Goal: Information Seeking & Learning: Learn about a topic

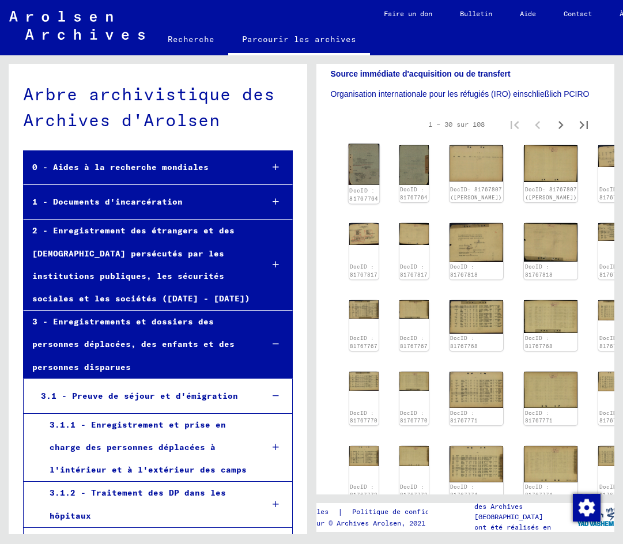
scroll to position [405, 0]
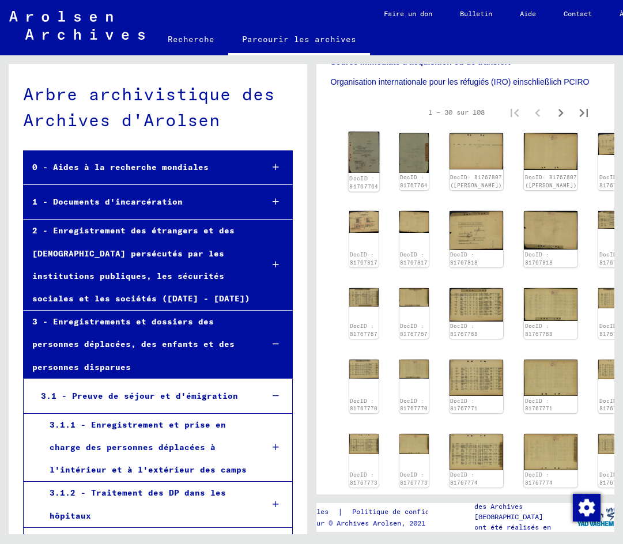
click at [369, 131] on img at bounding box center [363, 151] width 31 height 41
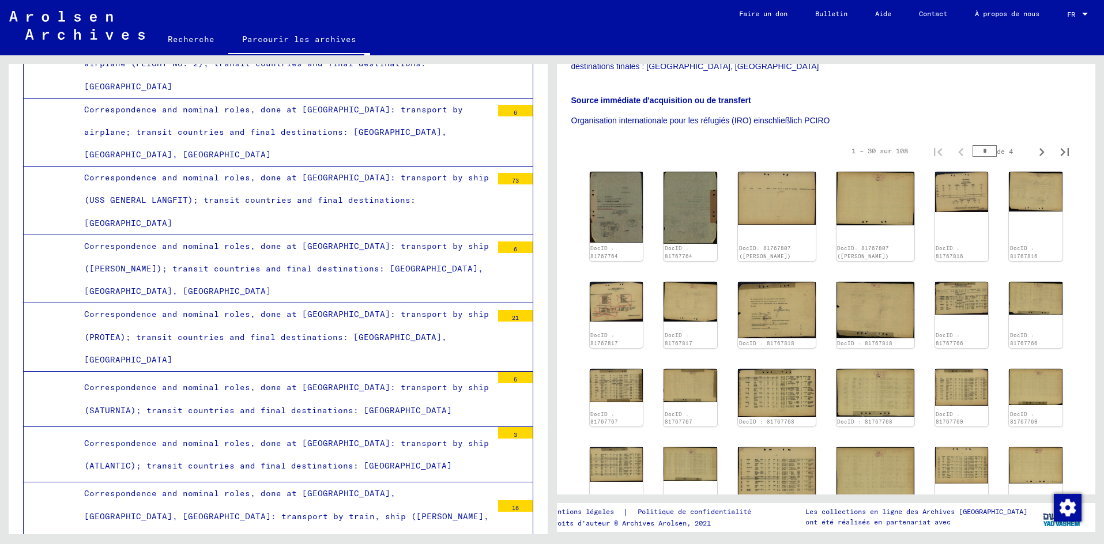
scroll to position [104, 0]
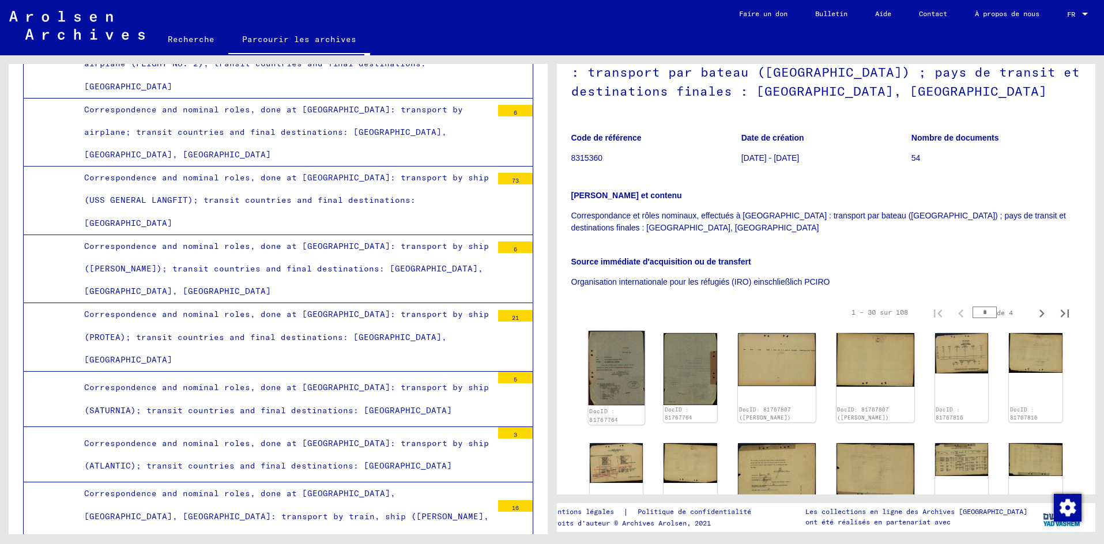
click at [623, 344] on img at bounding box center [616, 368] width 56 height 74
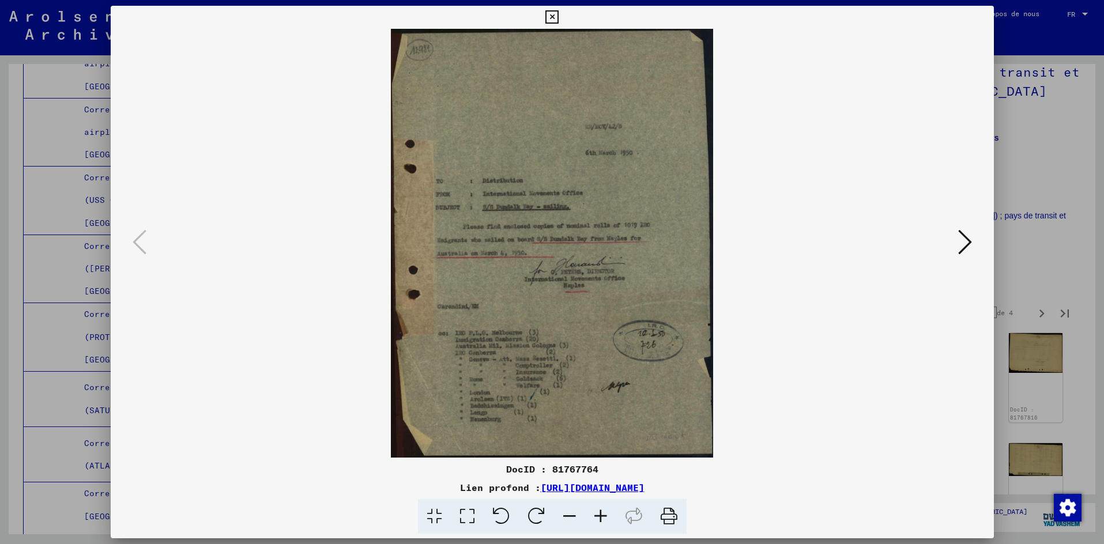
click at [623, 234] on icon at bounding box center [965, 242] width 14 height 28
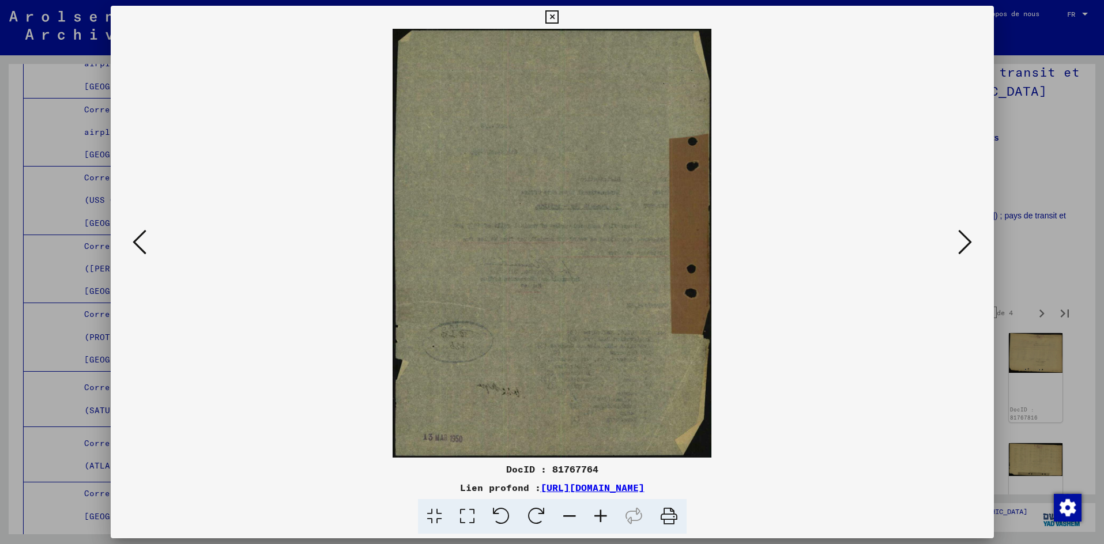
click at [623, 236] on icon at bounding box center [965, 242] width 14 height 28
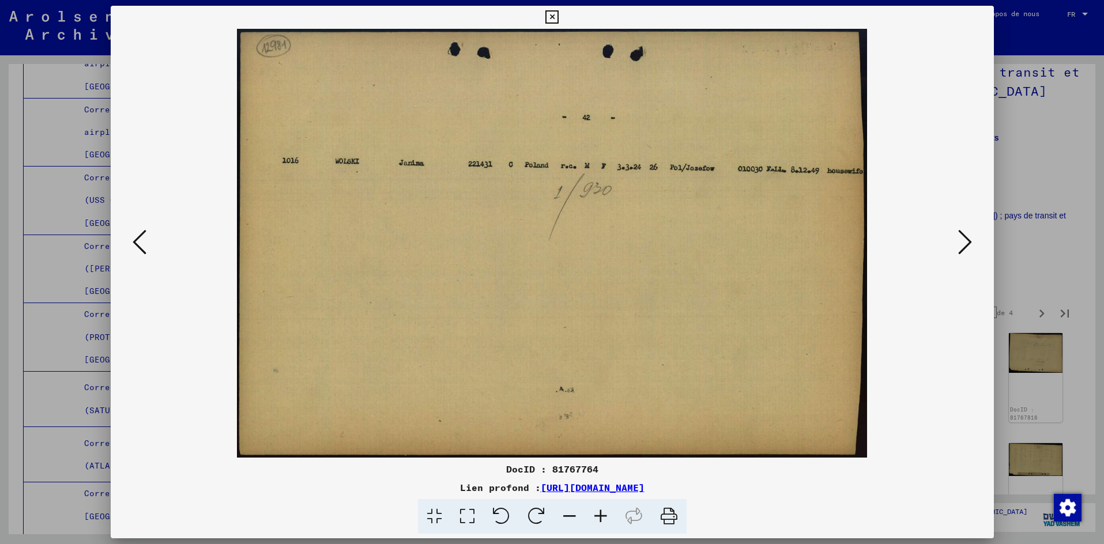
click at [623, 236] on icon at bounding box center [965, 242] width 14 height 28
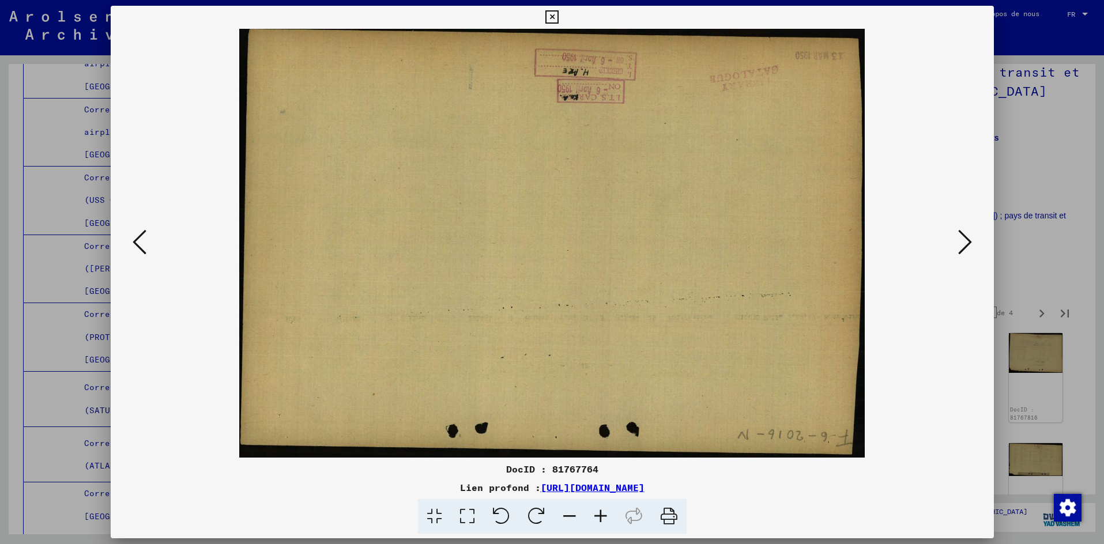
click at [623, 236] on icon at bounding box center [965, 242] width 14 height 28
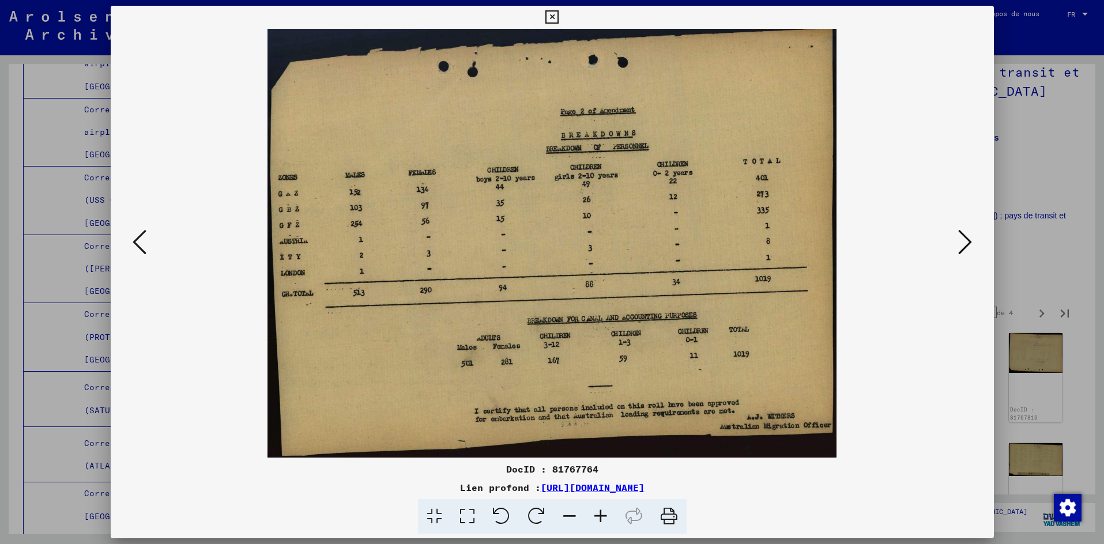
click at [623, 236] on icon at bounding box center [965, 242] width 14 height 28
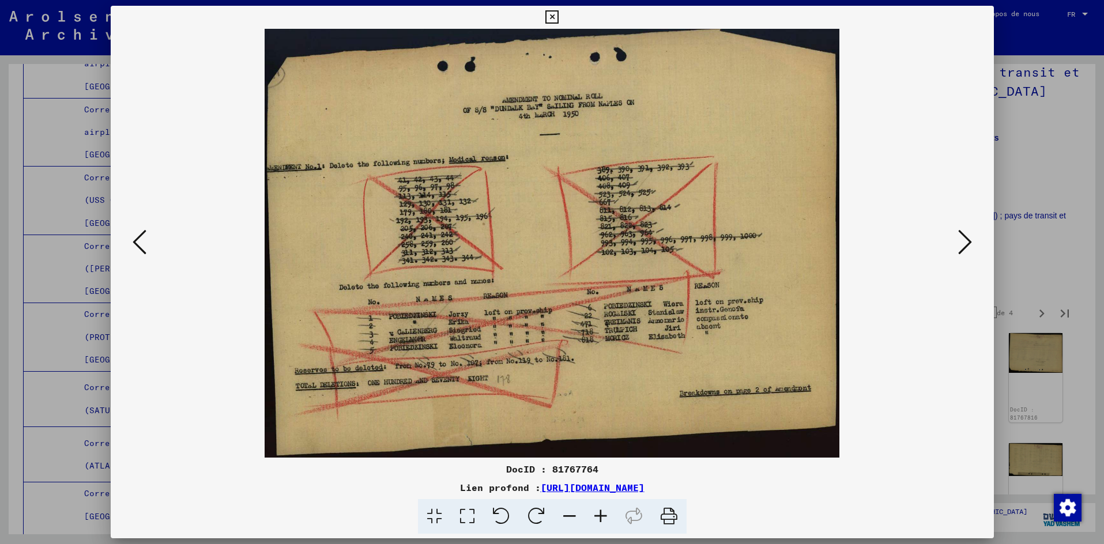
click at [623, 236] on icon at bounding box center [965, 242] width 14 height 28
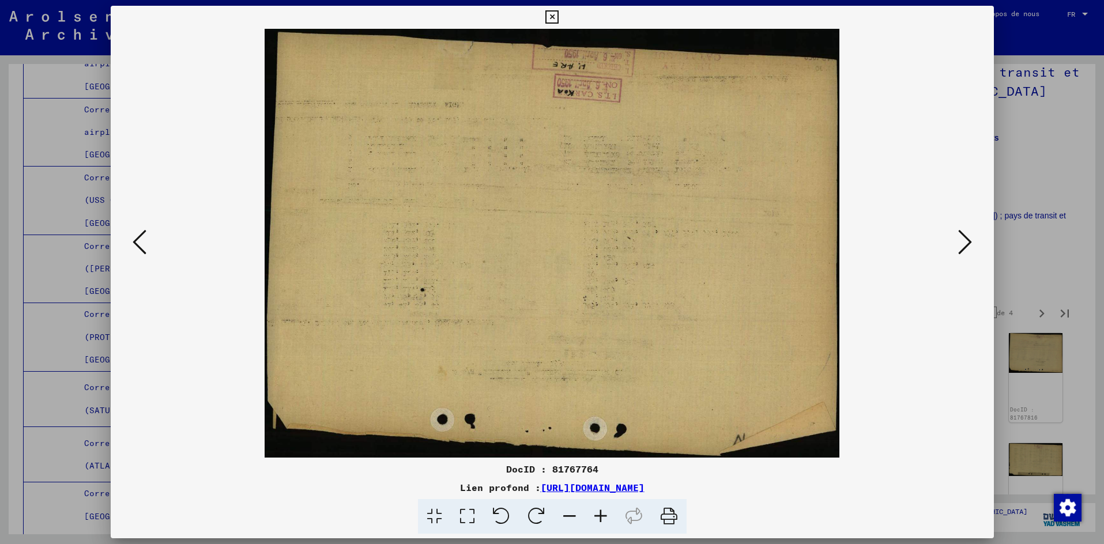
click at [623, 236] on icon at bounding box center [965, 242] width 14 height 28
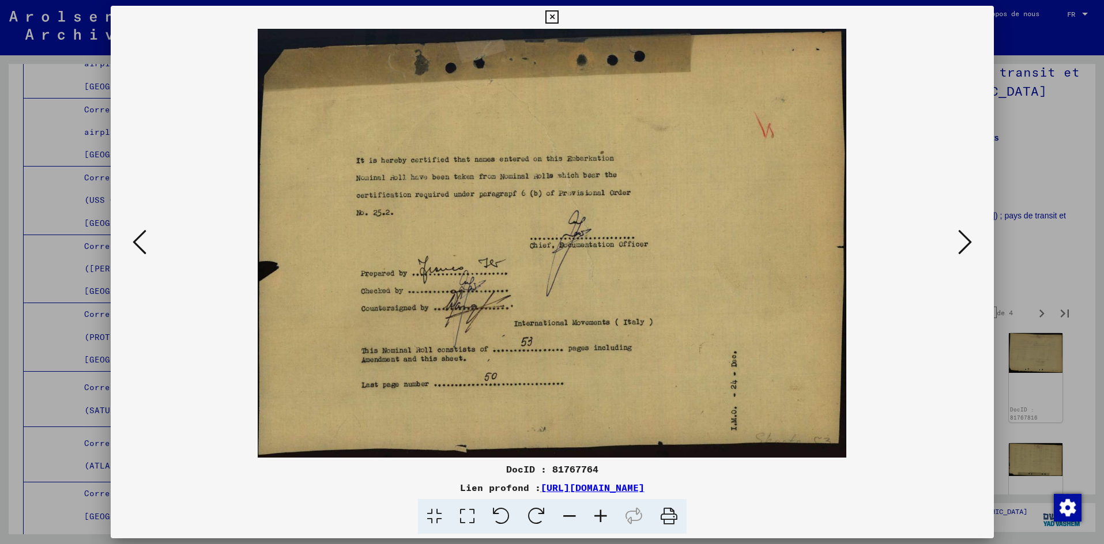
click at [623, 93] on div at bounding box center [552, 272] width 1104 height 544
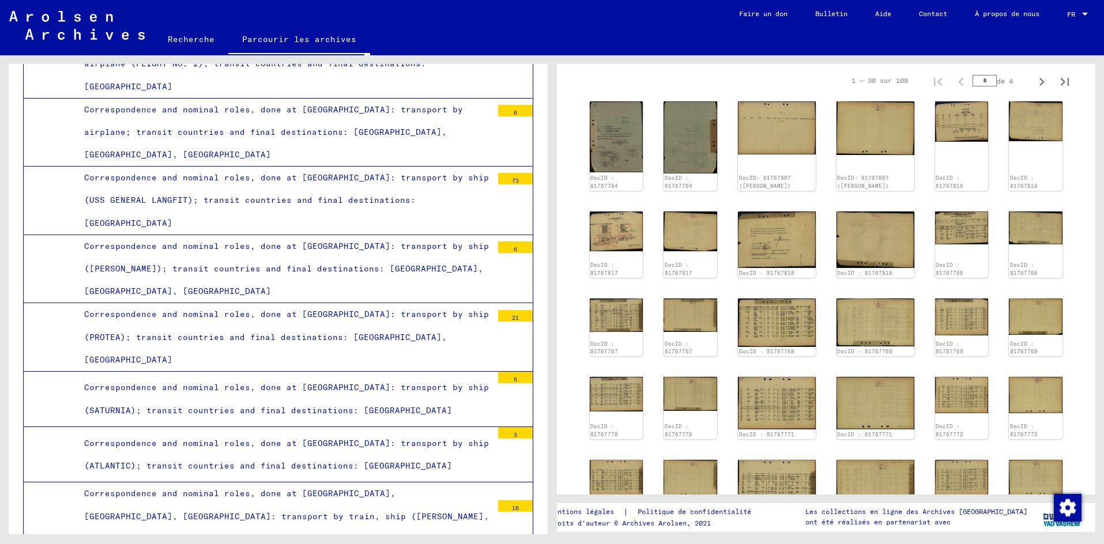
scroll to position [392, 0]
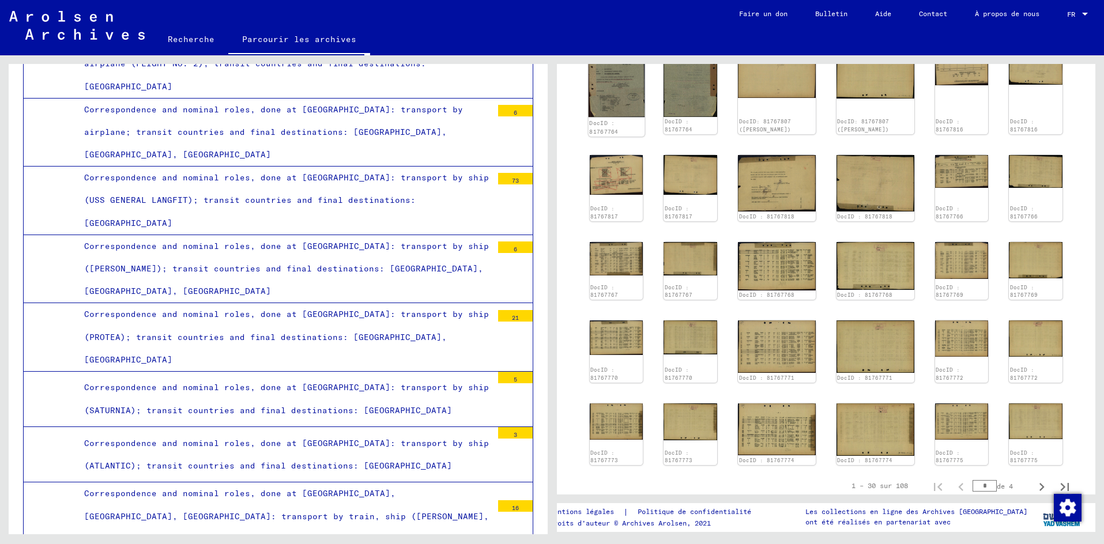
drag, startPoint x: 637, startPoint y: 103, endPoint x: 614, endPoint y: 103, distance: 23.1
click at [614, 103] on img at bounding box center [616, 80] width 56 height 74
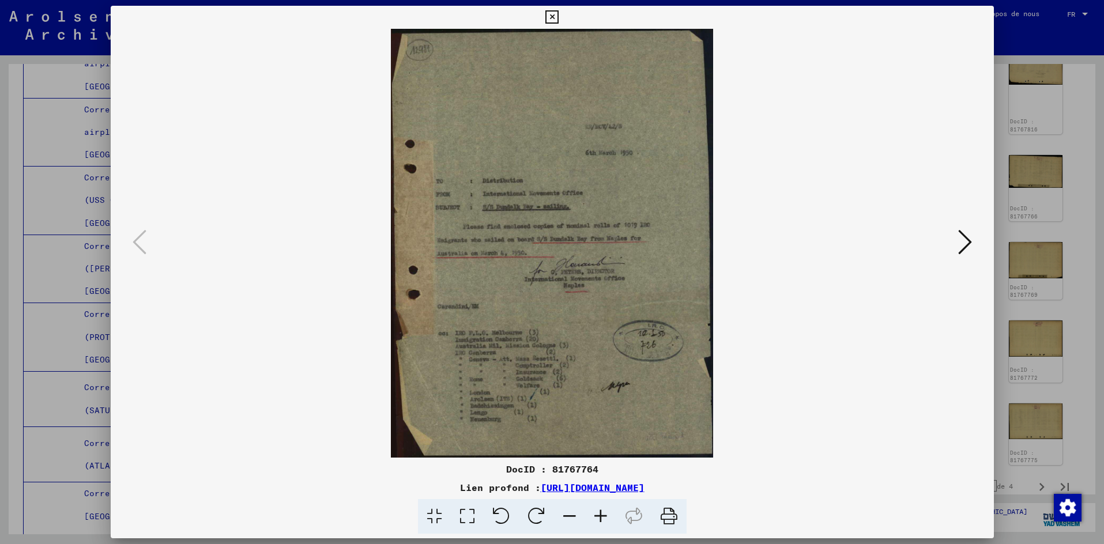
click at [623, 180] on div at bounding box center [552, 272] width 1104 height 544
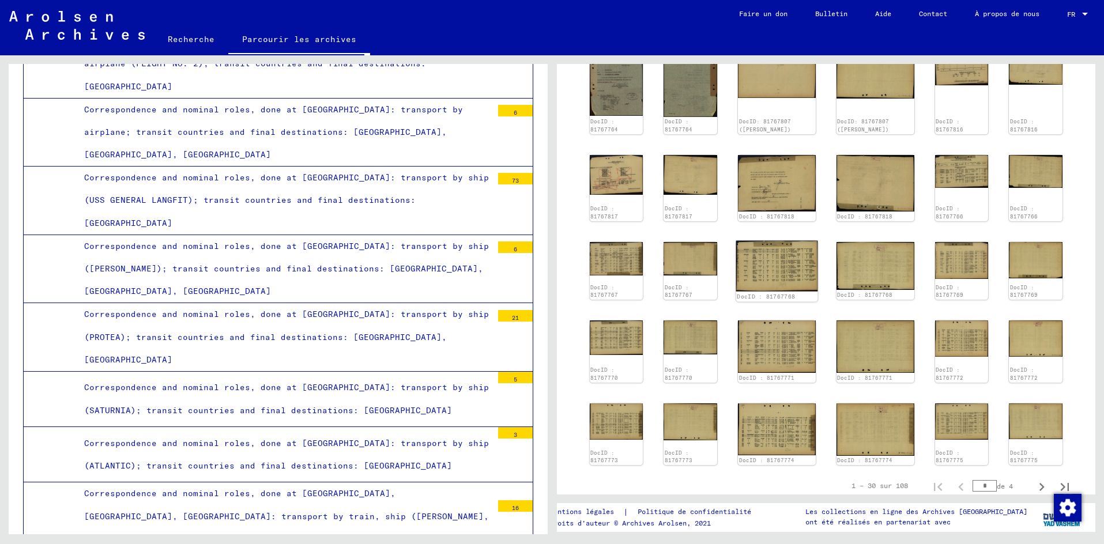
click at [623, 242] on img at bounding box center [776, 265] width 81 height 51
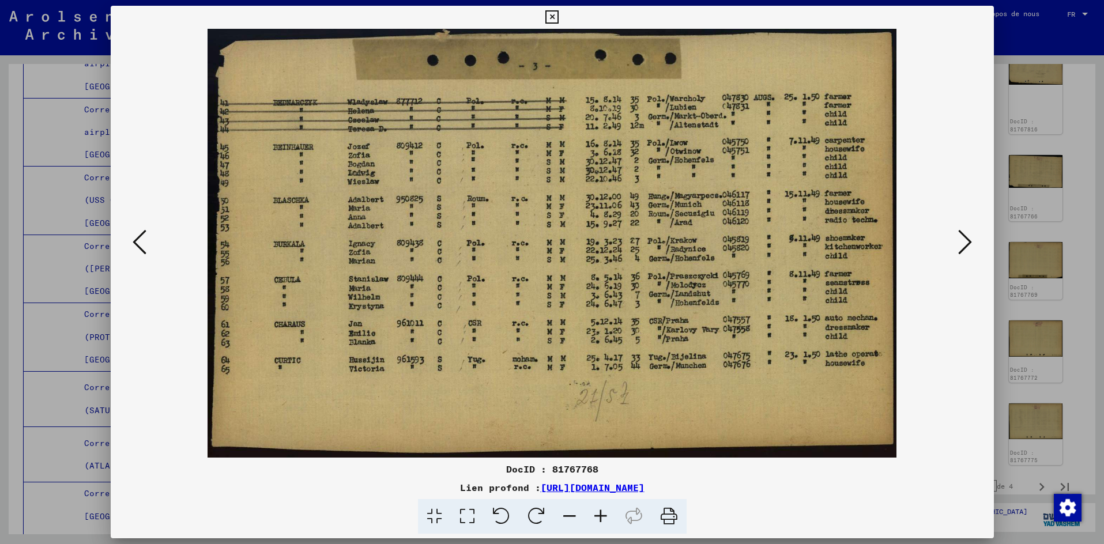
click at [623, 185] on div at bounding box center [552, 272] width 1104 height 544
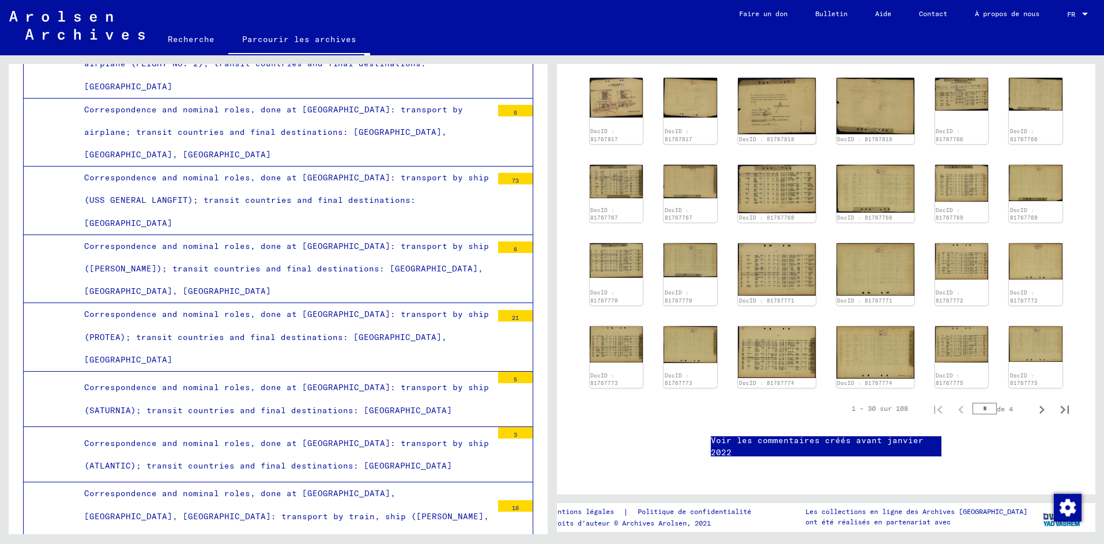
scroll to position [565, 0]
click at [623, 402] on icon "Page suivante" at bounding box center [1042, 410] width 16 height 16
type input "*"
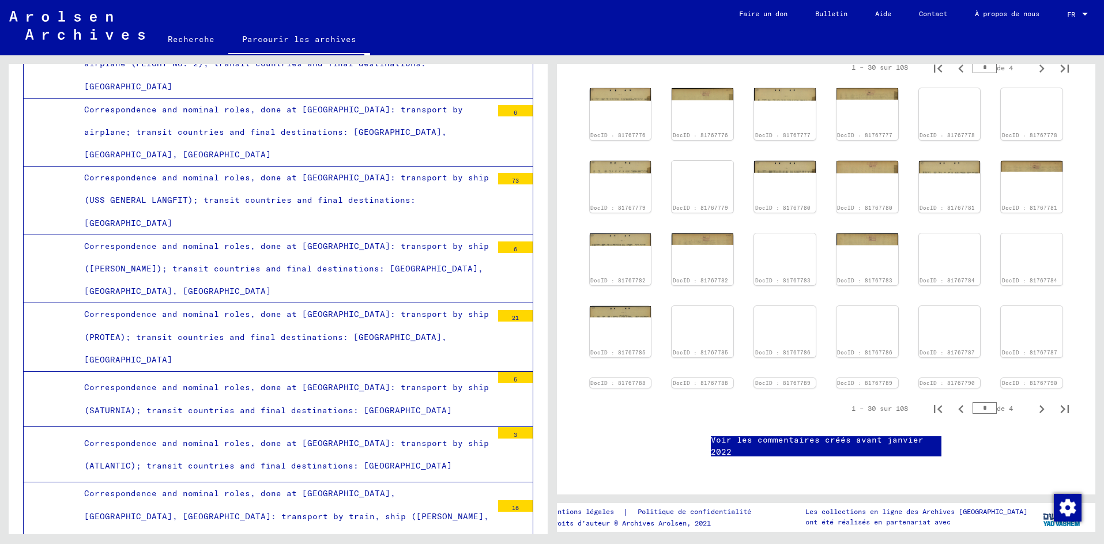
scroll to position [334, 0]
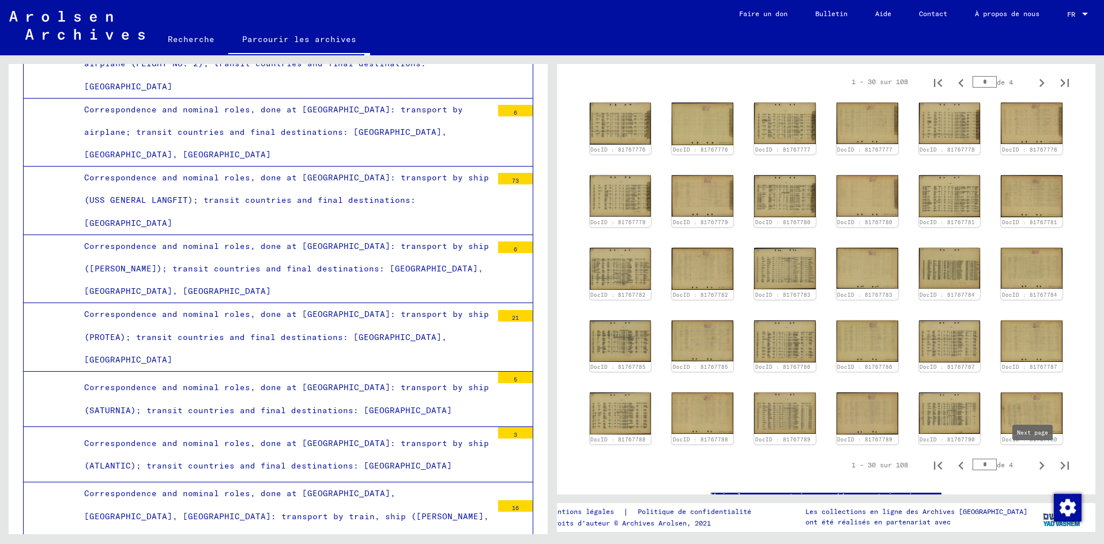
click at [623, 458] on icon "Page suivante" at bounding box center [1042, 466] width 16 height 16
type input "*"
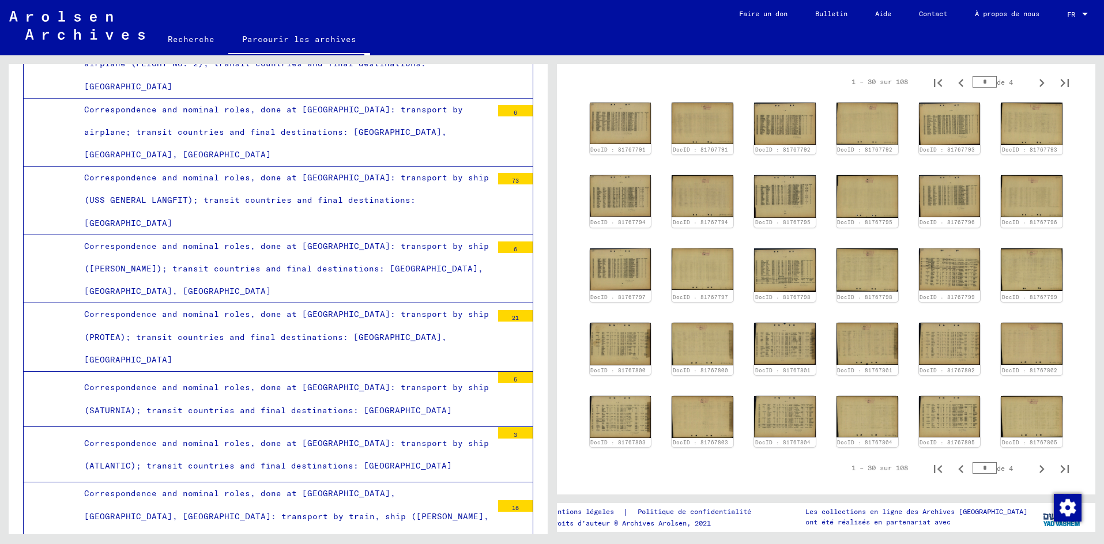
scroll to position [450, 0]
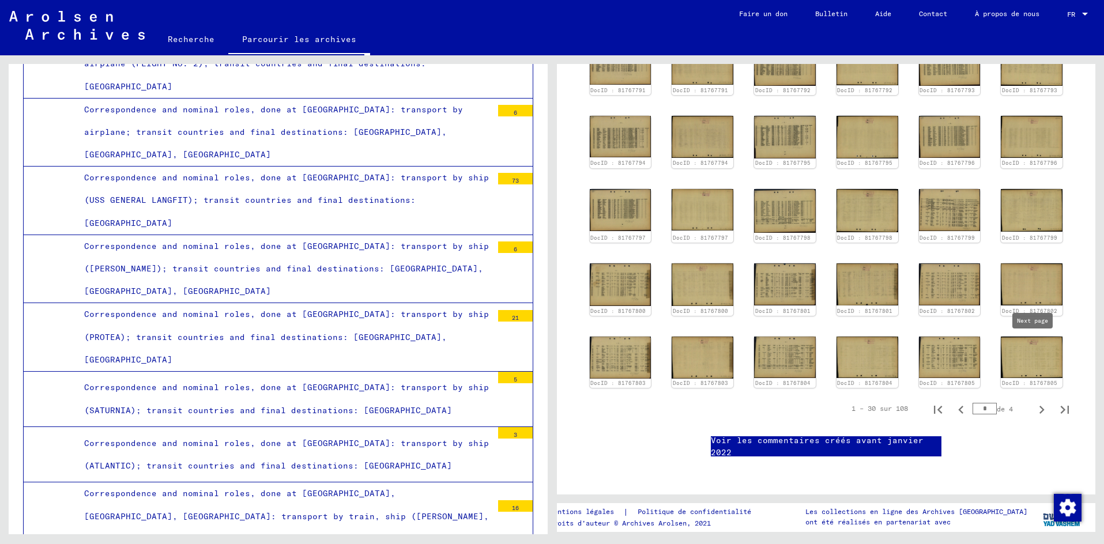
click at [623, 402] on icon "Page suivante" at bounding box center [1042, 410] width 16 height 16
type input "*"
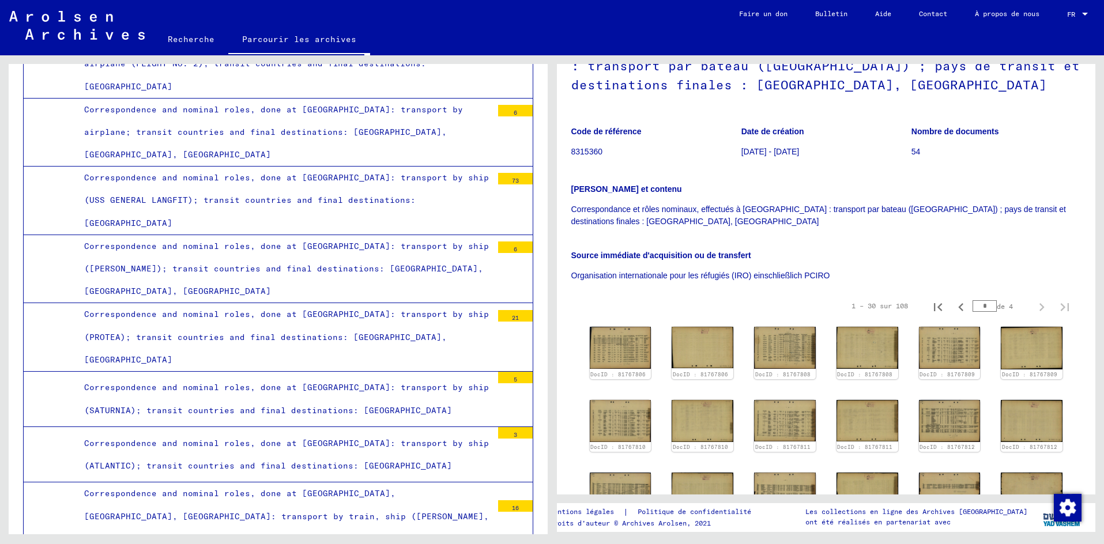
scroll to position [0, 0]
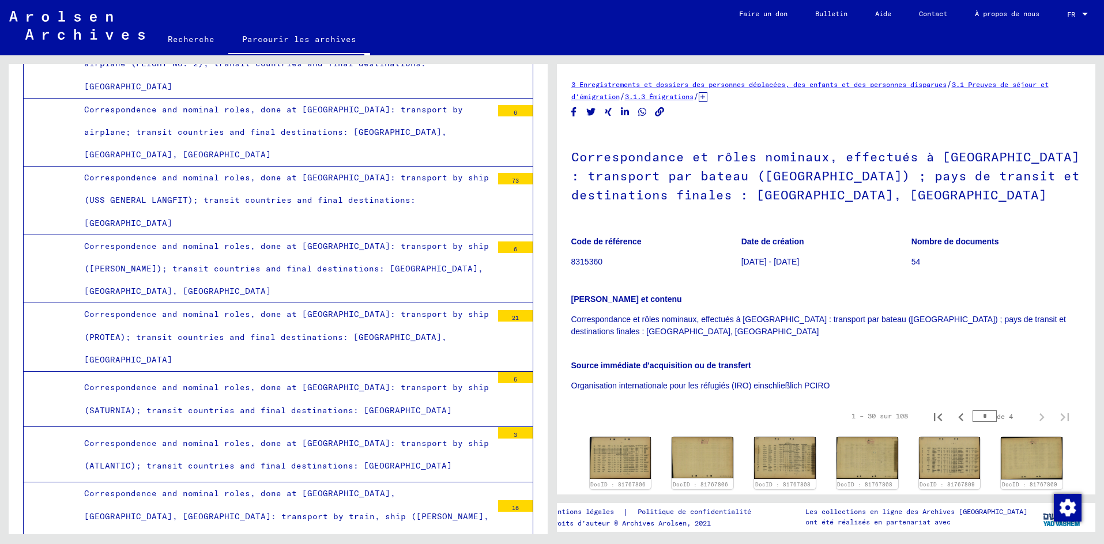
click at [623, 112] on icon "Copier le lien" at bounding box center [660, 112] width 12 height 10
click at [623, 112] on share-button at bounding box center [660, 112] width 12 height 14
click at [623, 110] on share-button at bounding box center [660, 112] width 12 height 14
click at [623, 110] on icon "Copier le lien" at bounding box center [660, 112] width 10 height 10
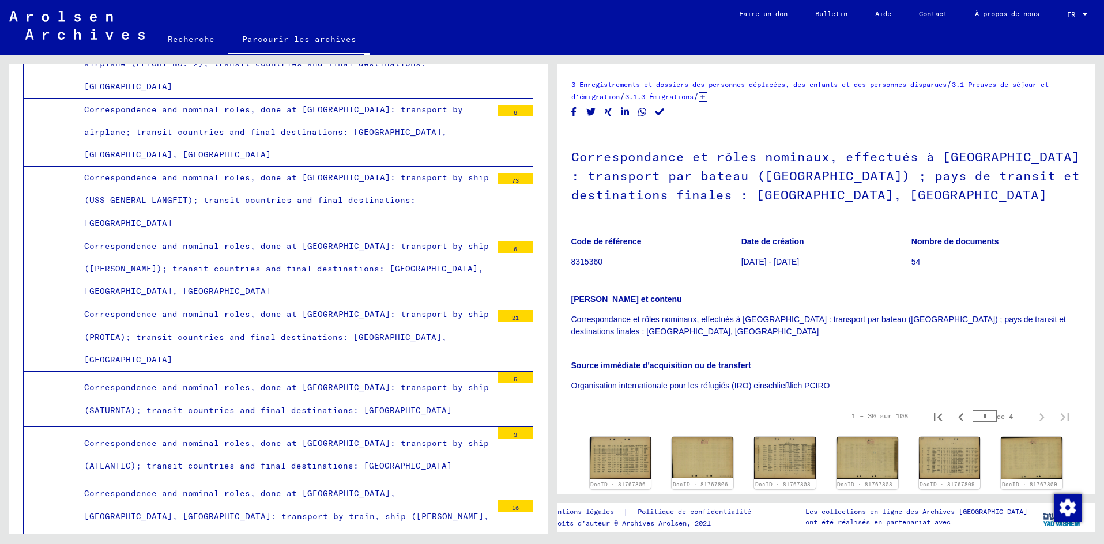
click at [623, 112] on share-button at bounding box center [660, 112] width 12 height 14
click at [623, 111] on share-button at bounding box center [660, 112] width 12 height 14
click at [623, 110] on share-button at bounding box center [660, 112] width 12 height 14
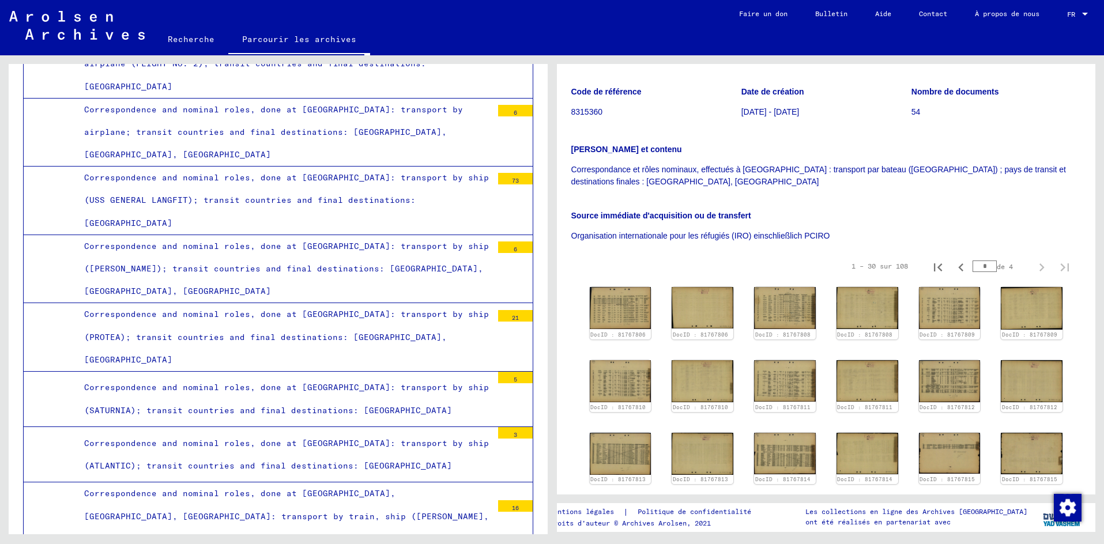
scroll to position [33, 0]
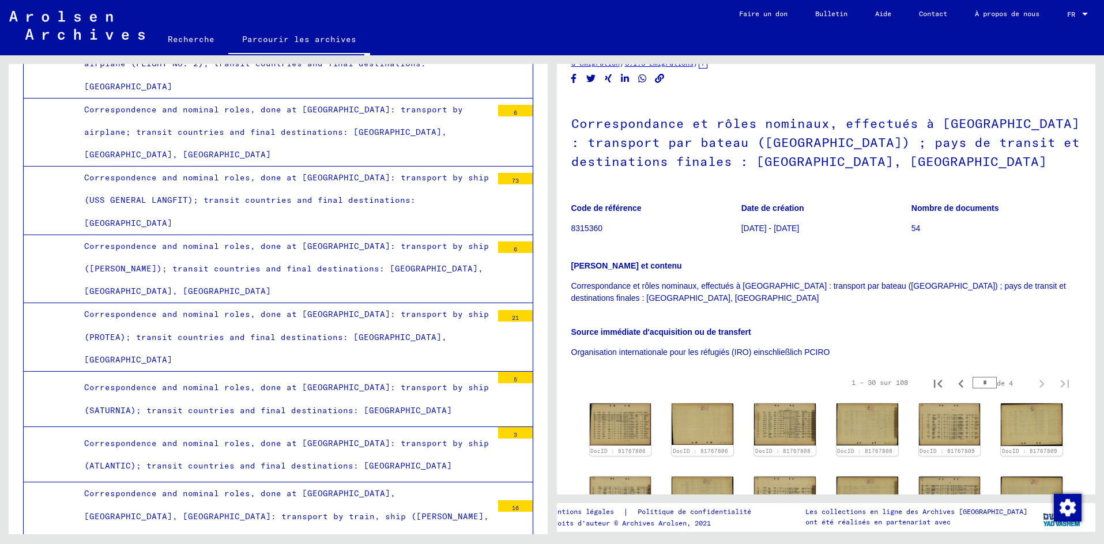
click at [623, 291] on font "Correspondance et rôles nominaux, effectués à [GEOGRAPHIC_DATA] : transport par…" at bounding box center [818, 291] width 495 height 21
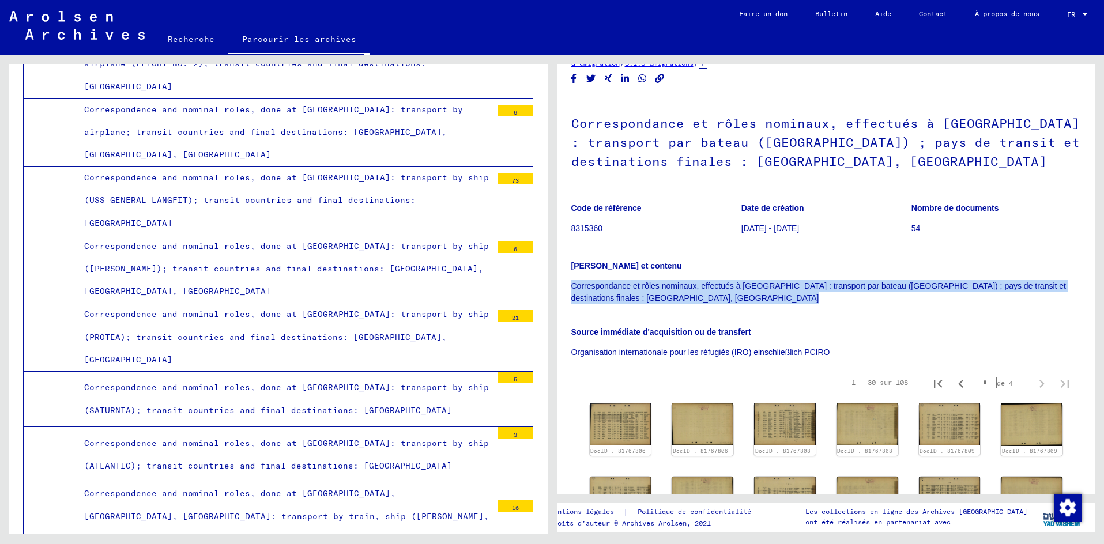
click at [623, 291] on font "Correspondance et rôles nominaux, effectués à [GEOGRAPHIC_DATA] : transport par…" at bounding box center [818, 291] width 495 height 21
click at [623, 287] on font "Correspondance et rôles nominaux, effectués à [GEOGRAPHIC_DATA] : transport par…" at bounding box center [818, 291] width 495 height 21
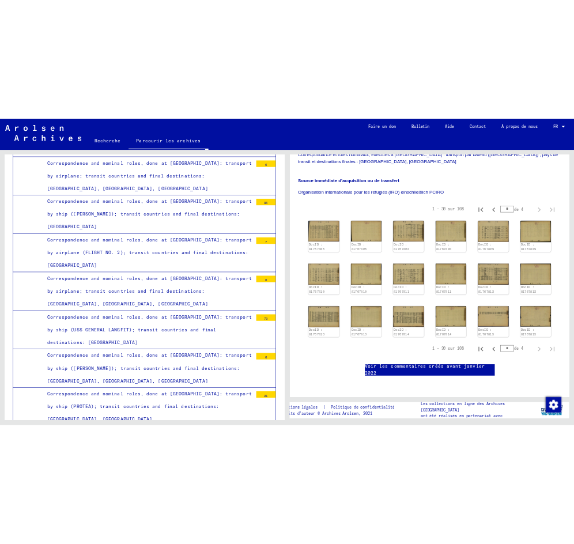
scroll to position [403, 0]
